Goal: Transaction & Acquisition: Obtain resource

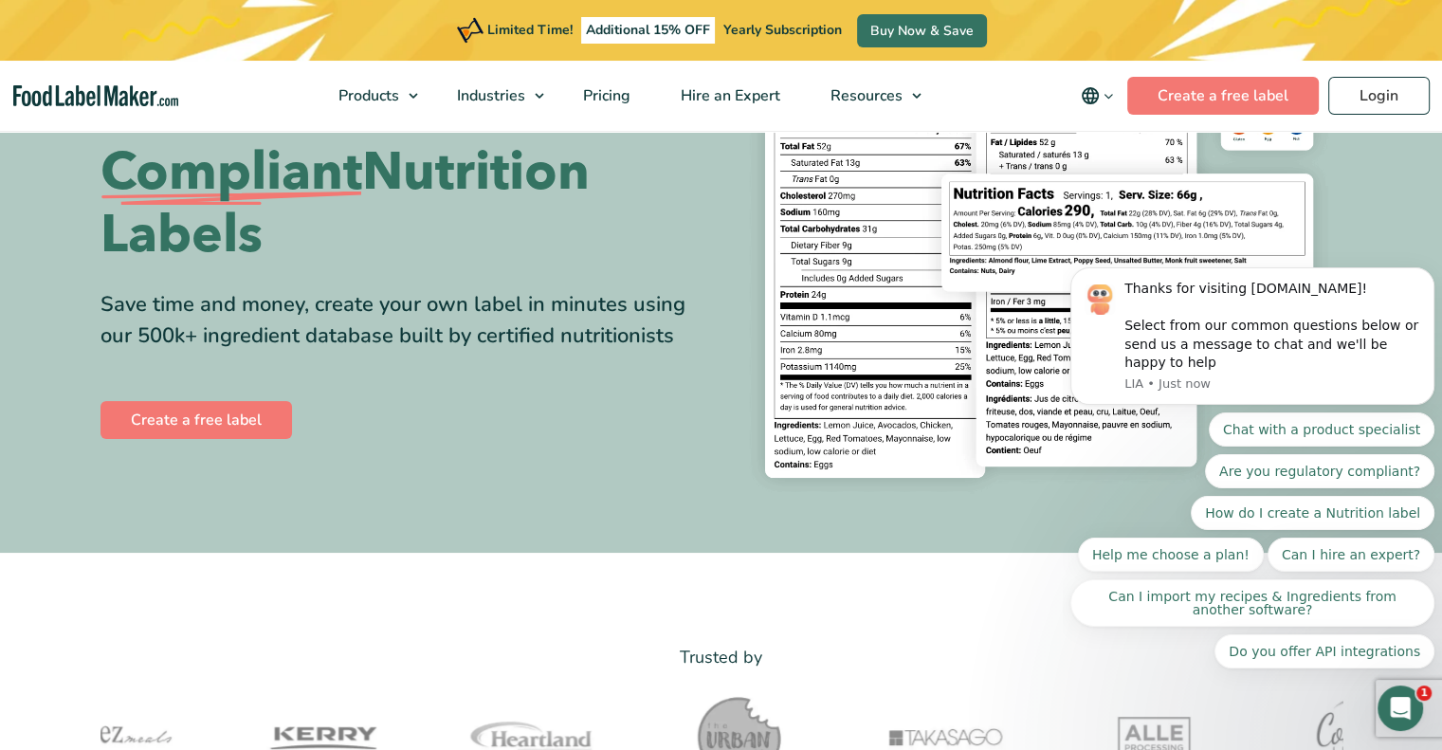
scroll to position [223, 0]
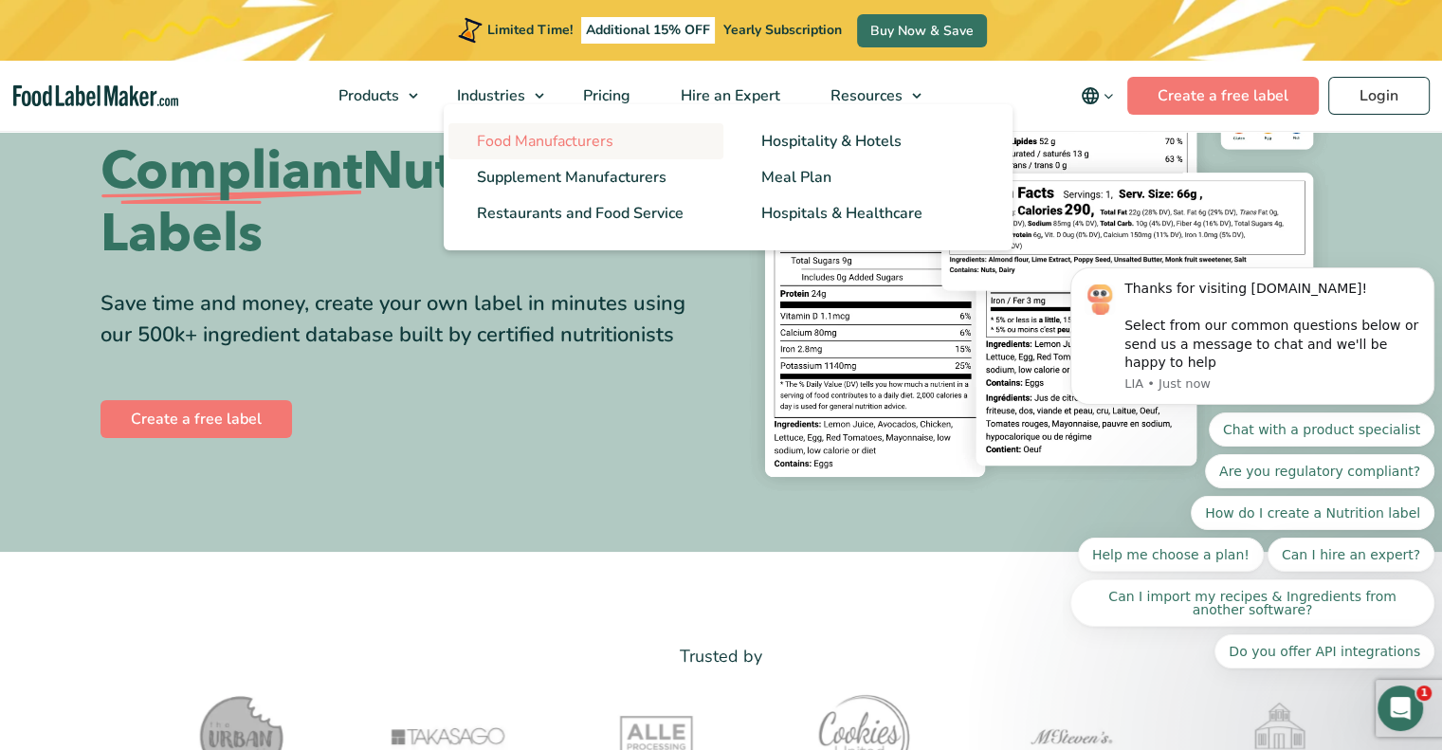
click at [546, 145] on span "Food Manufacturers" at bounding box center [545, 141] width 136 height 21
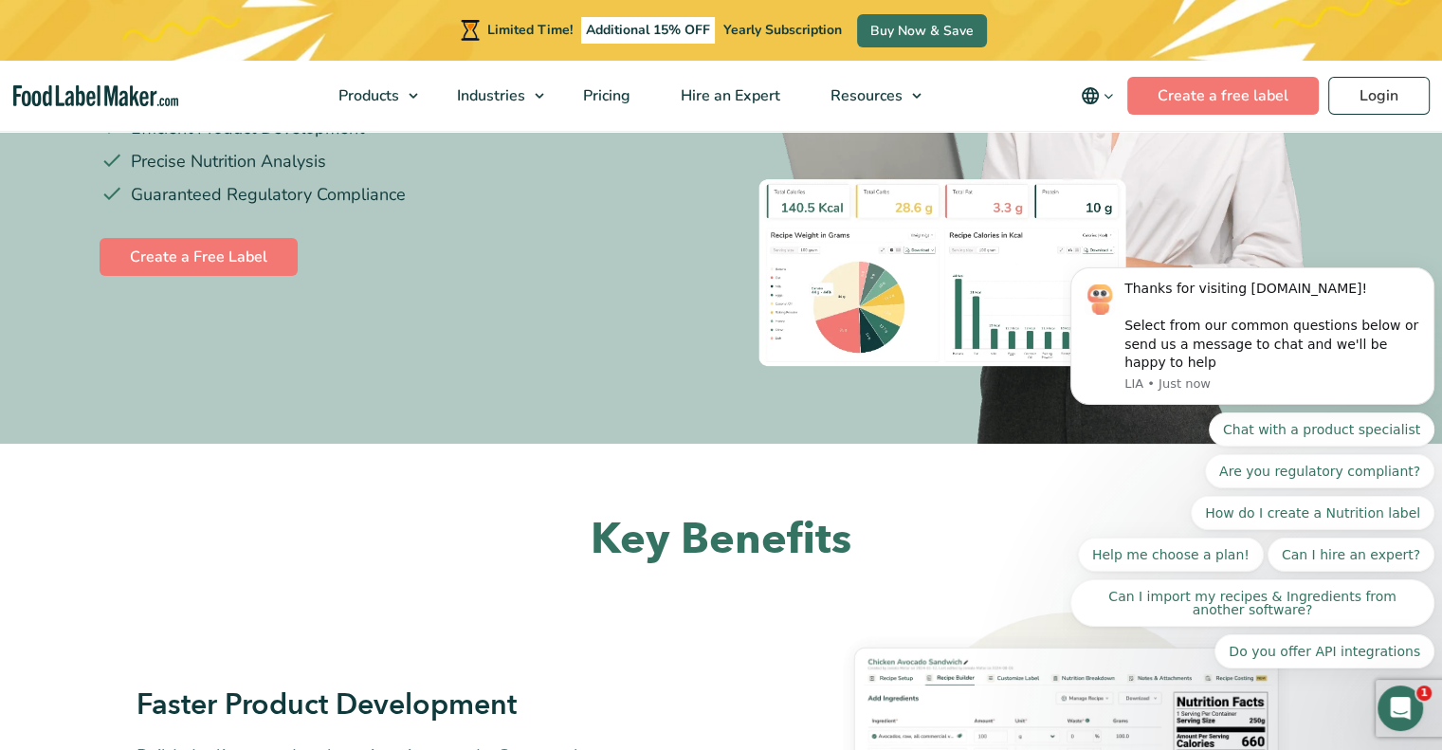
scroll to position [397, 0]
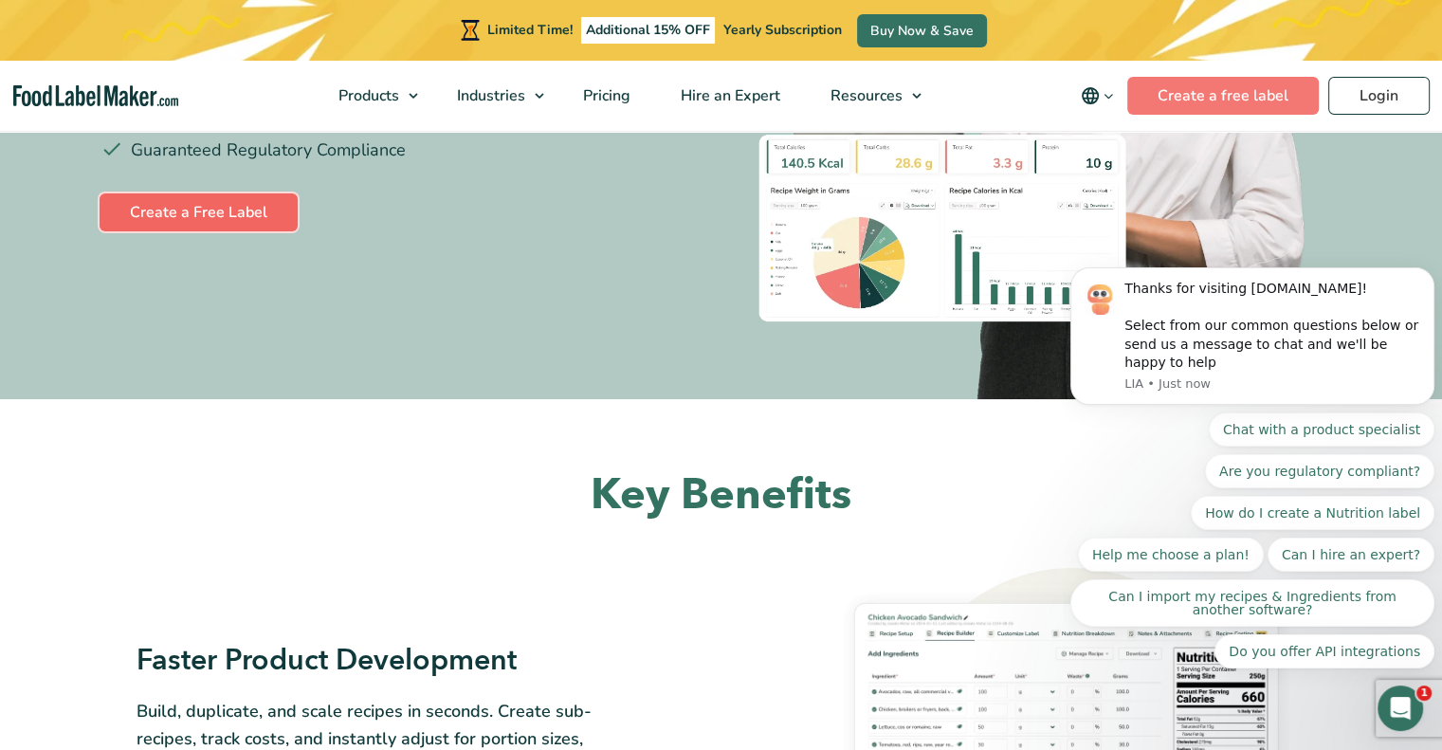
click at [238, 209] on link "Create a Free Label" at bounding box center [199, 212] width 198 height 38
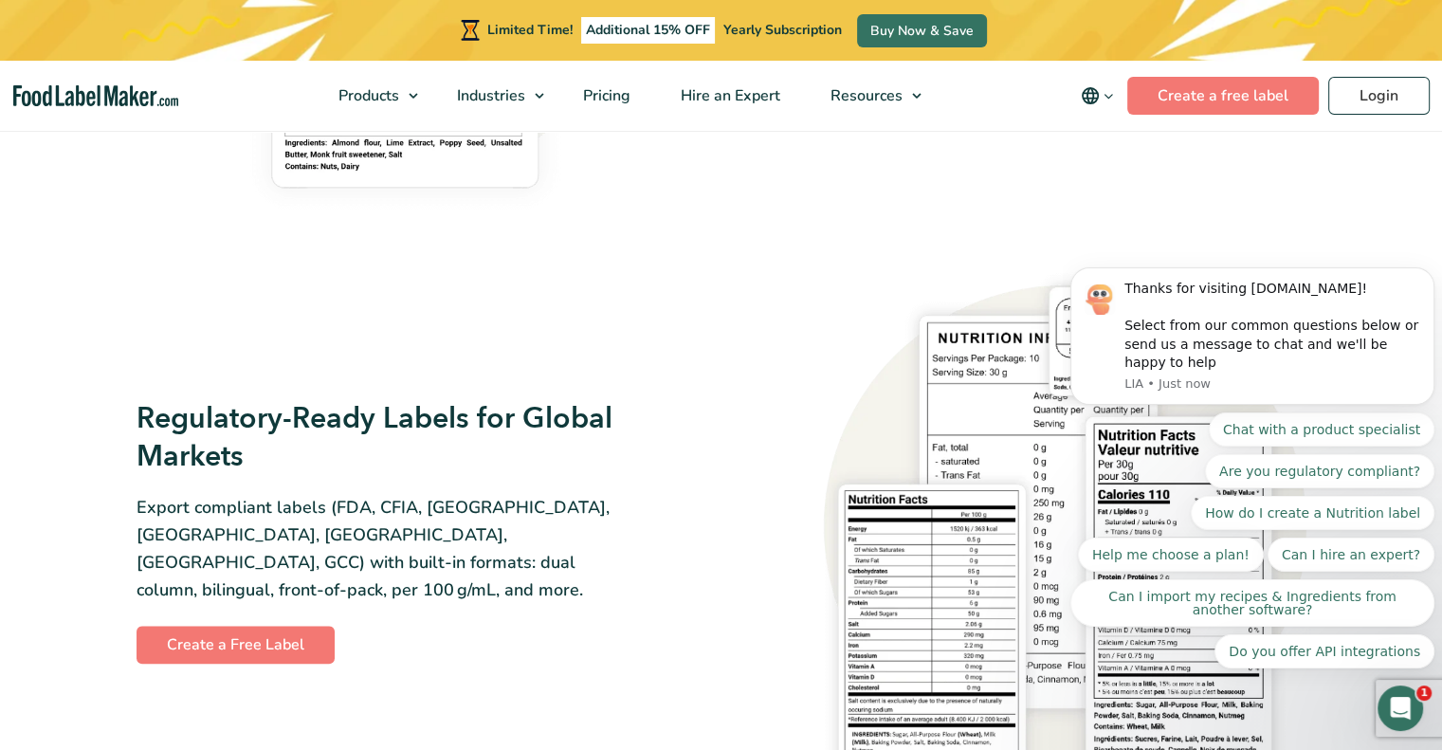
scroll to position [1688, 0]
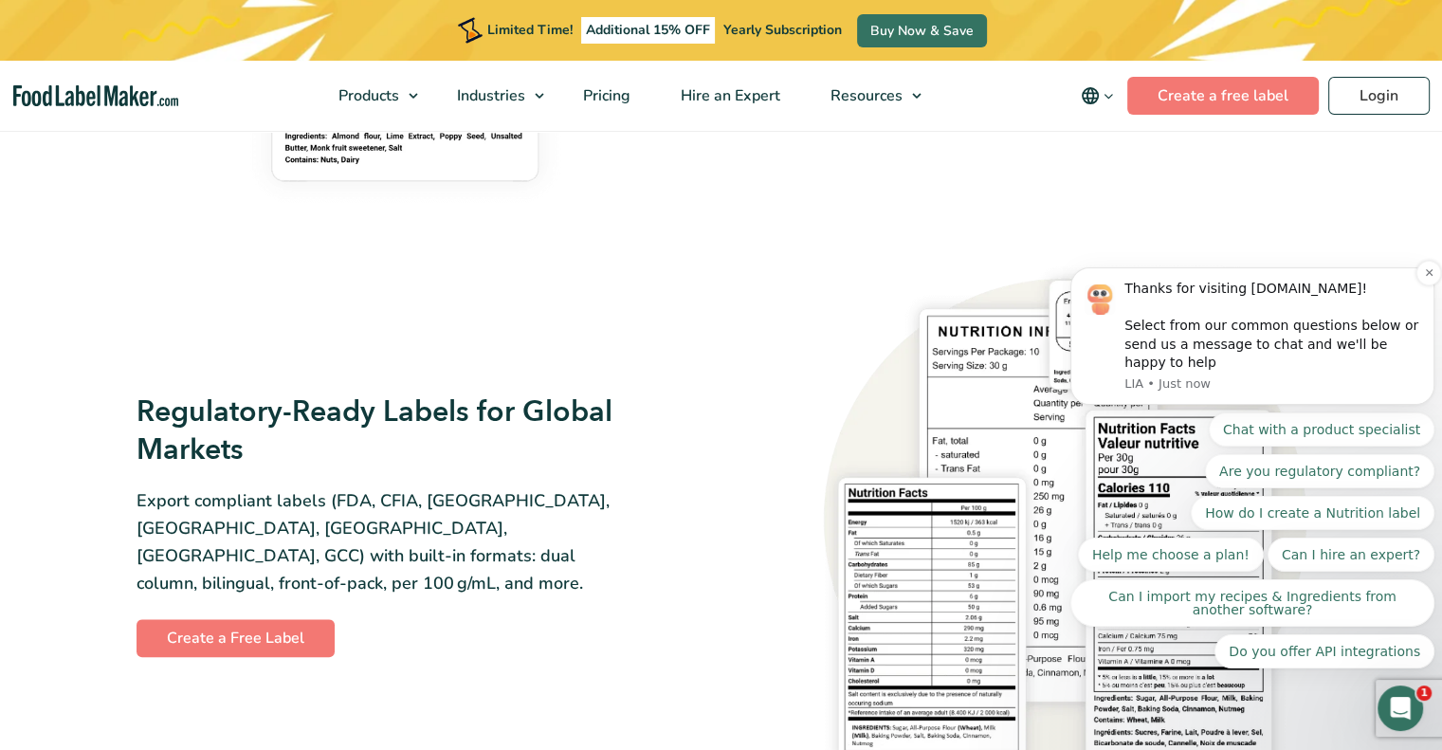
click at [1417, 300] on div "Thanks for visiting FoodLabelMaker.com! Select from our common questions below …" at bounding box center [1272, 326] width 296 height 93
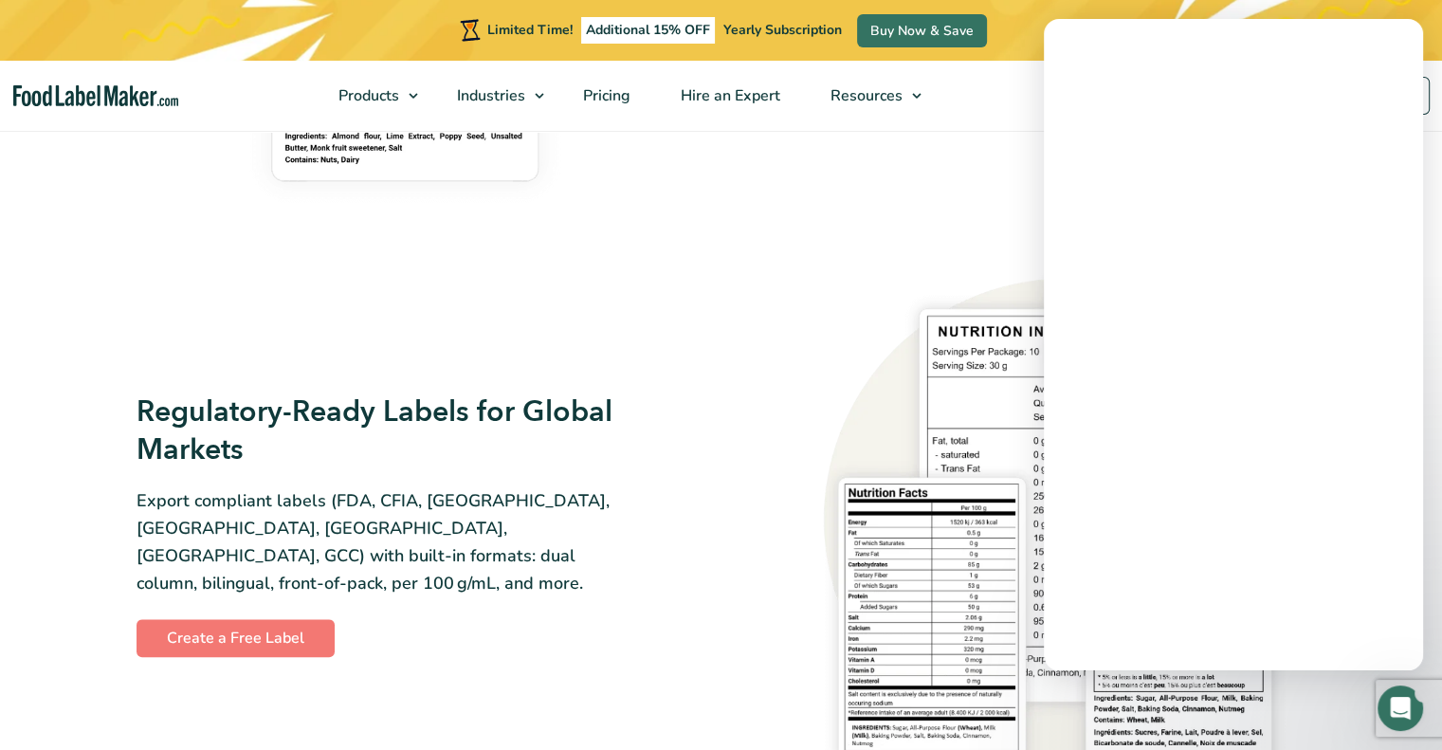
scroll to position [0, 0]
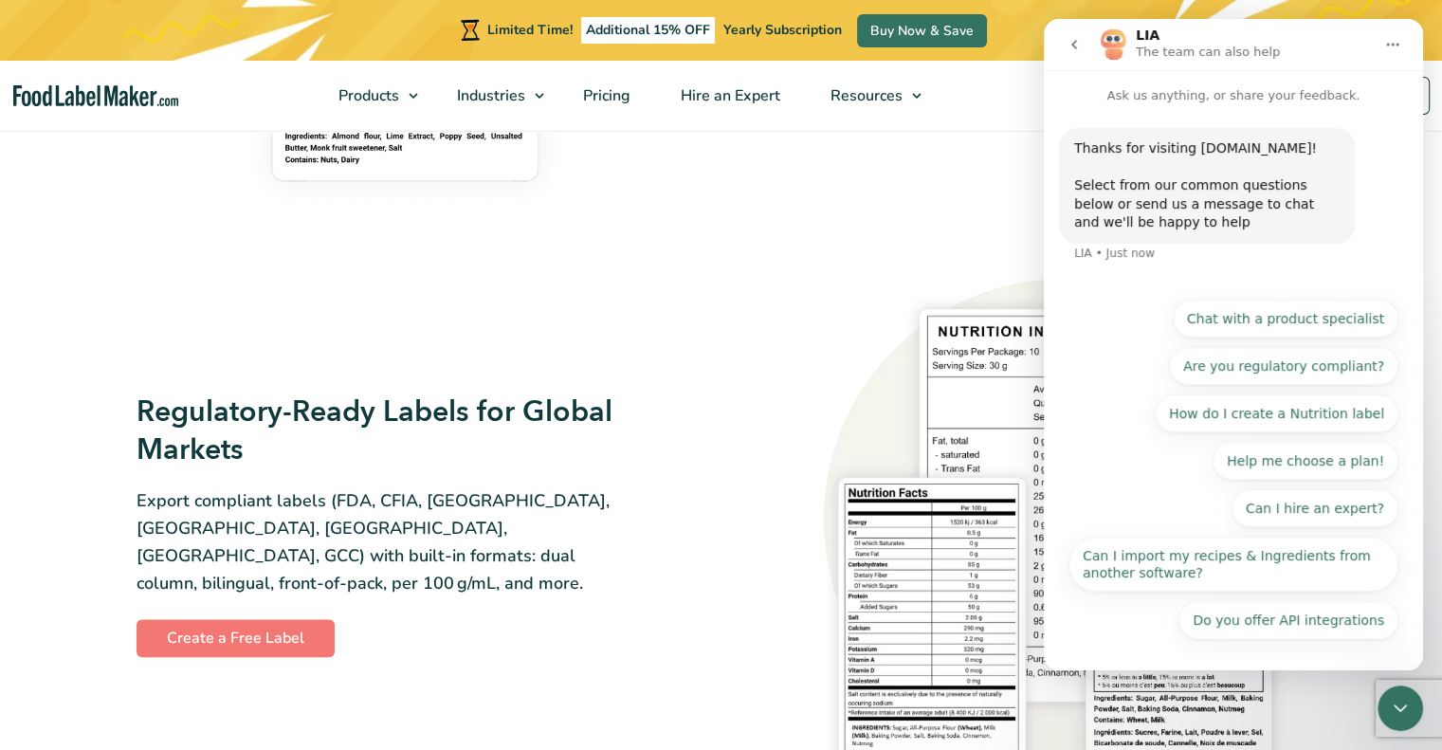
click at [1073, 36] on button "go back" at bounding box center [1074, 45] width 36 height 36
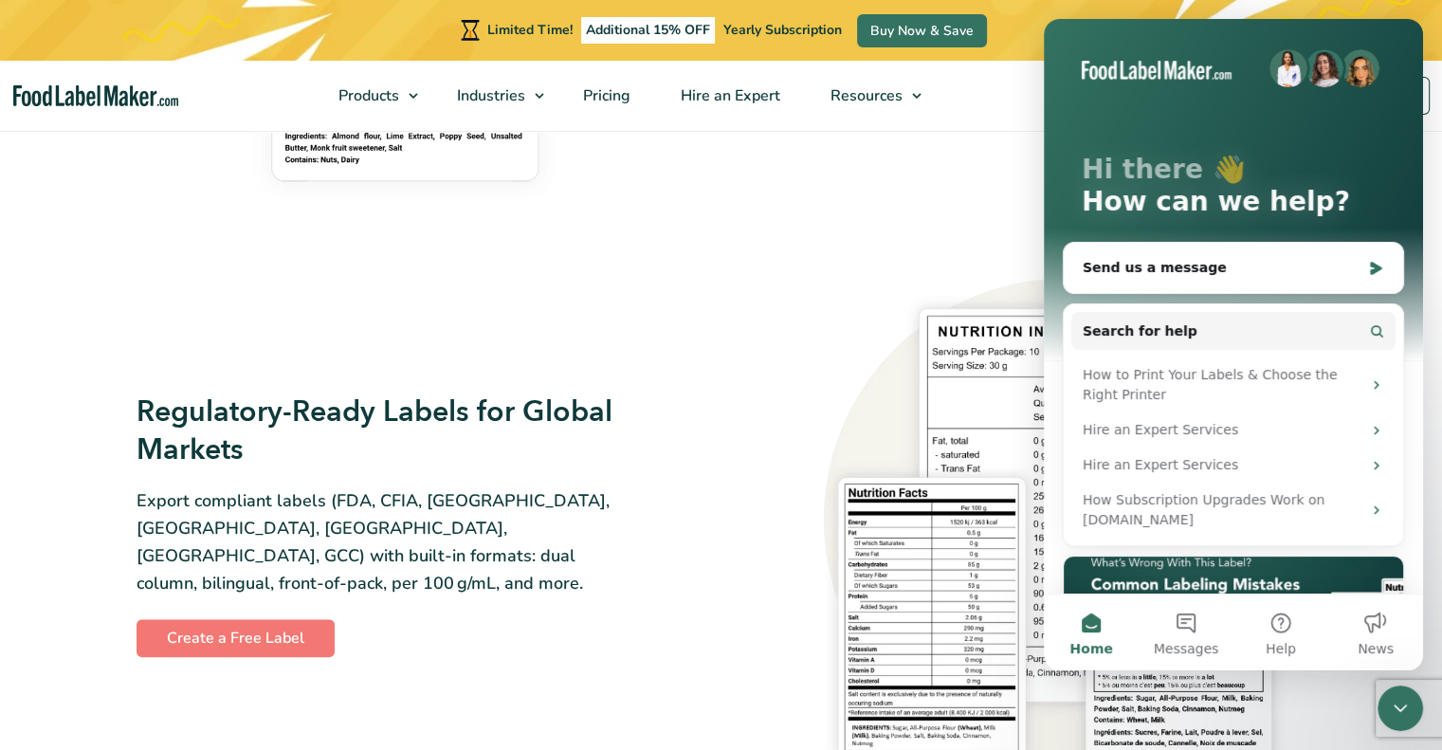
click at [1388, 712] on div "Close Intercom Messenger" at bounding box center [1399, 707] width 45 height 45
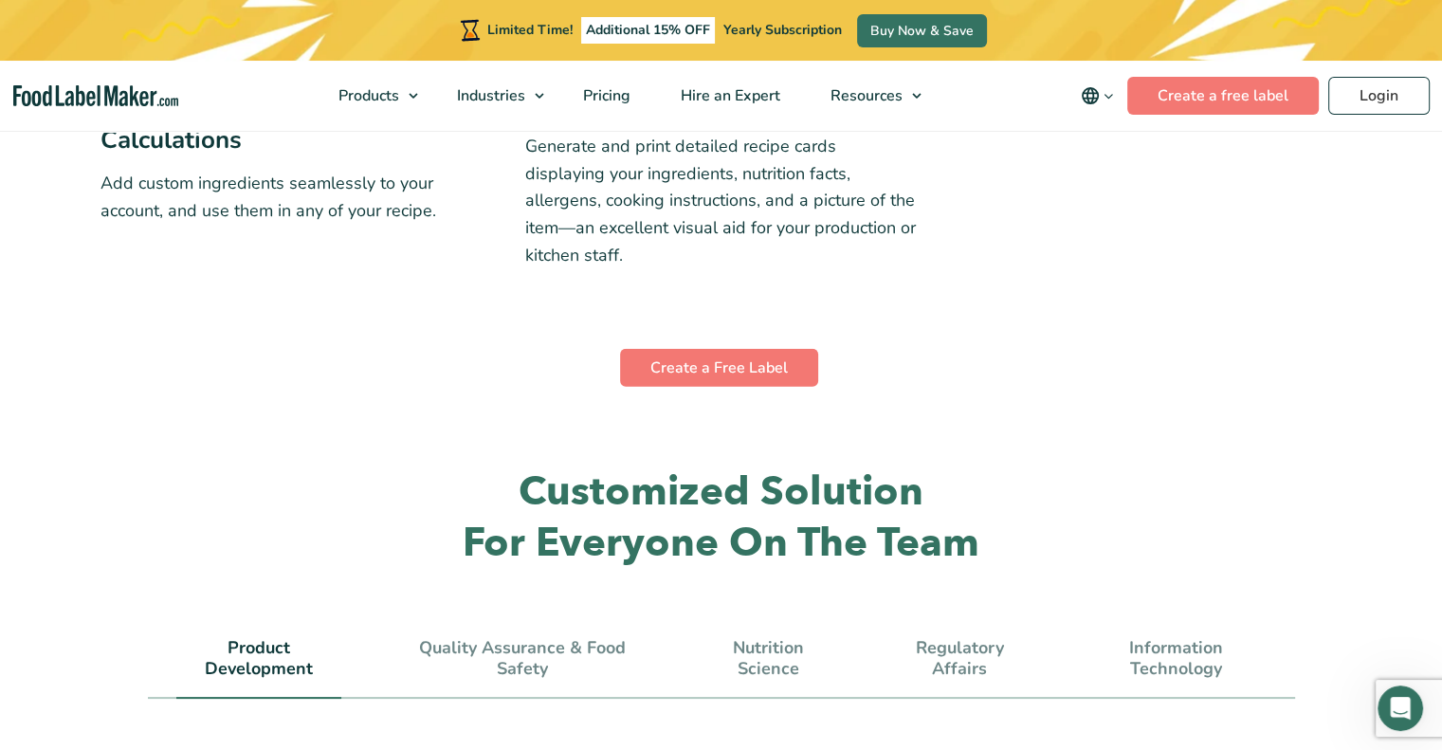
scroll to position [4940, 0]
